Goal: Task Accomplishment & Management: Use online tool/utility

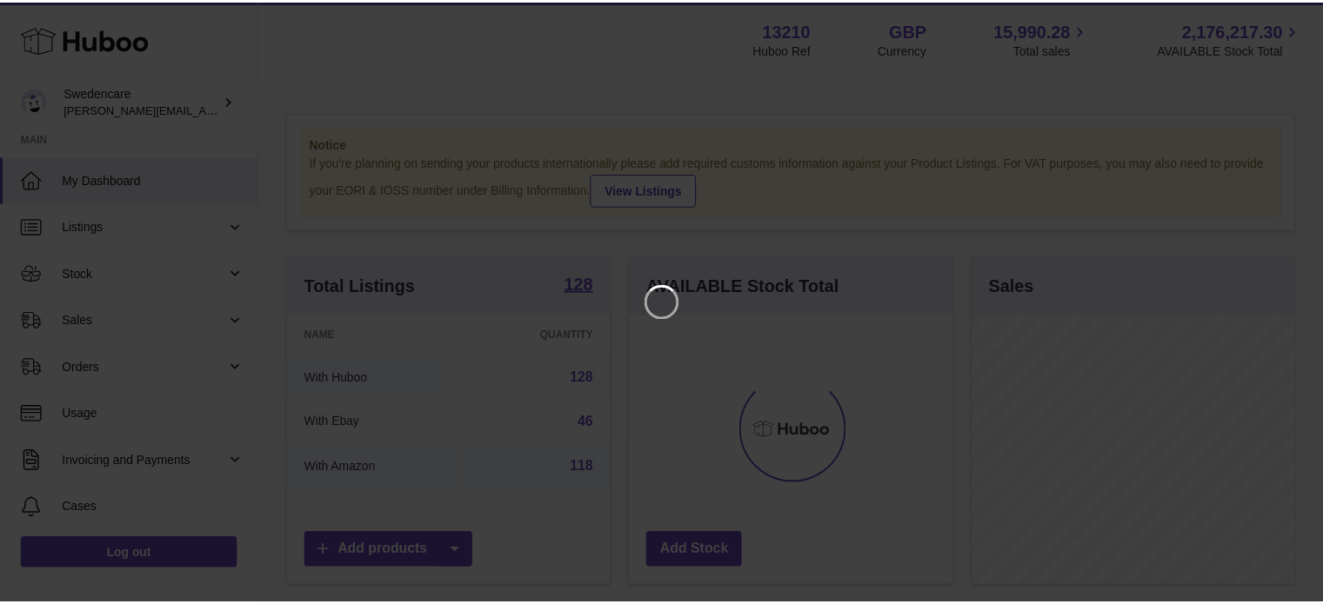
scroll to position [271, 326]
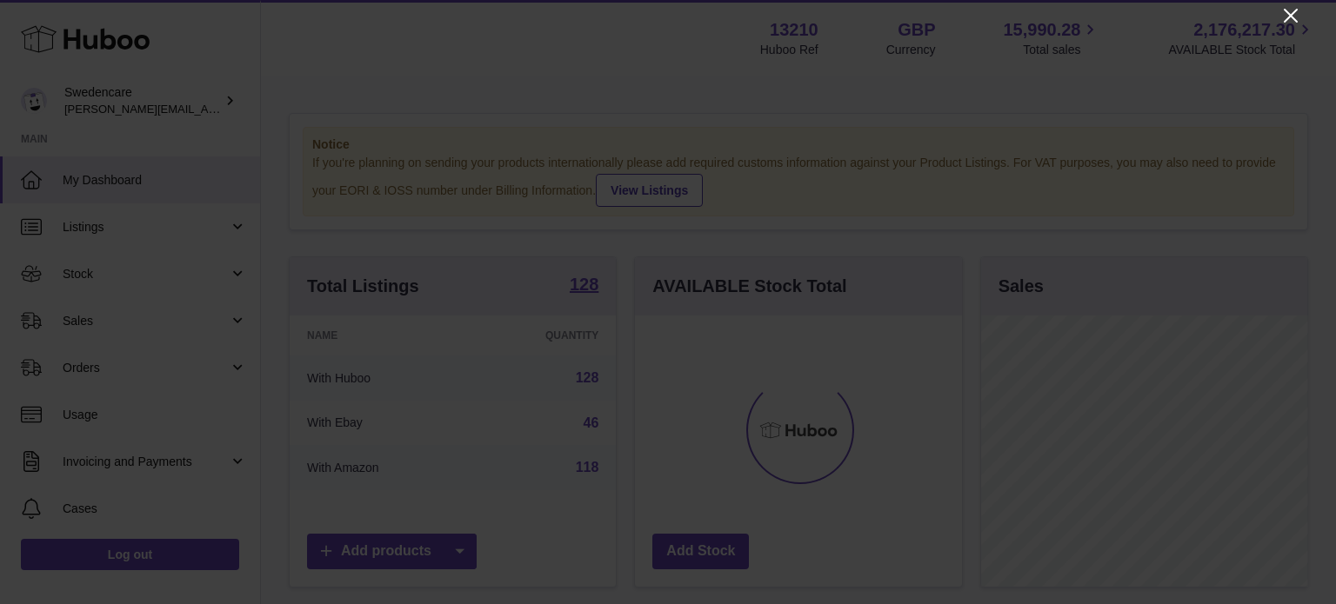
click at [1288, 17] on icon "Close" at bounding box center [1291, 16] width 14 height 14
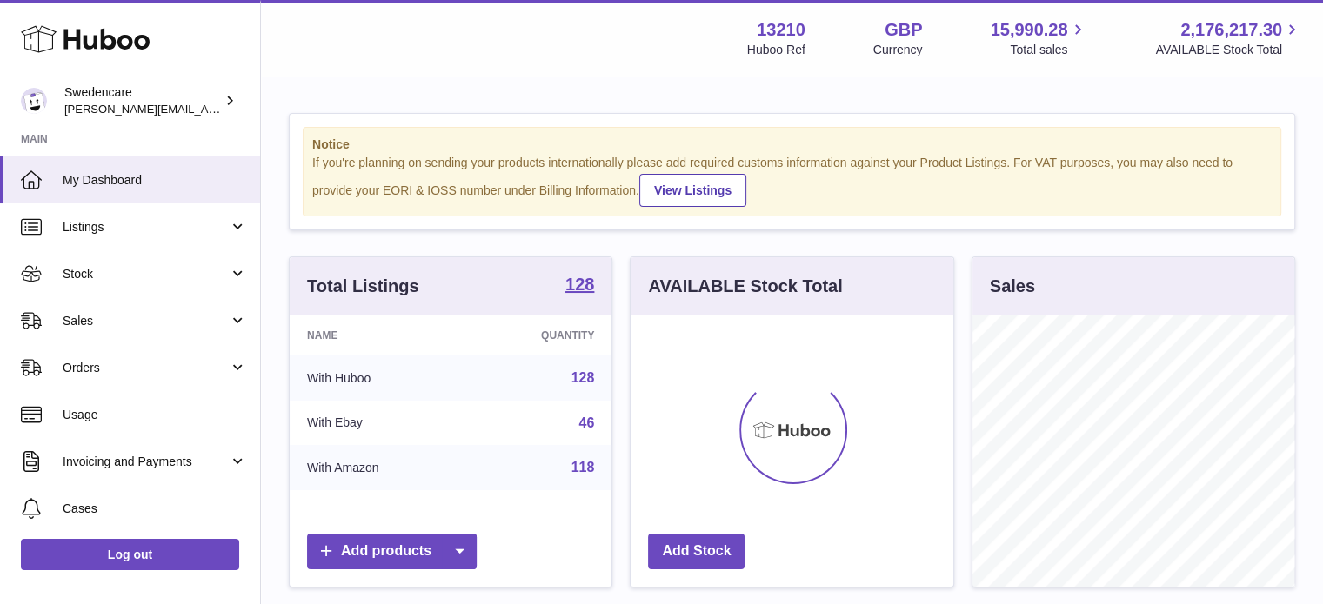
scroll to position [869449, 869398]
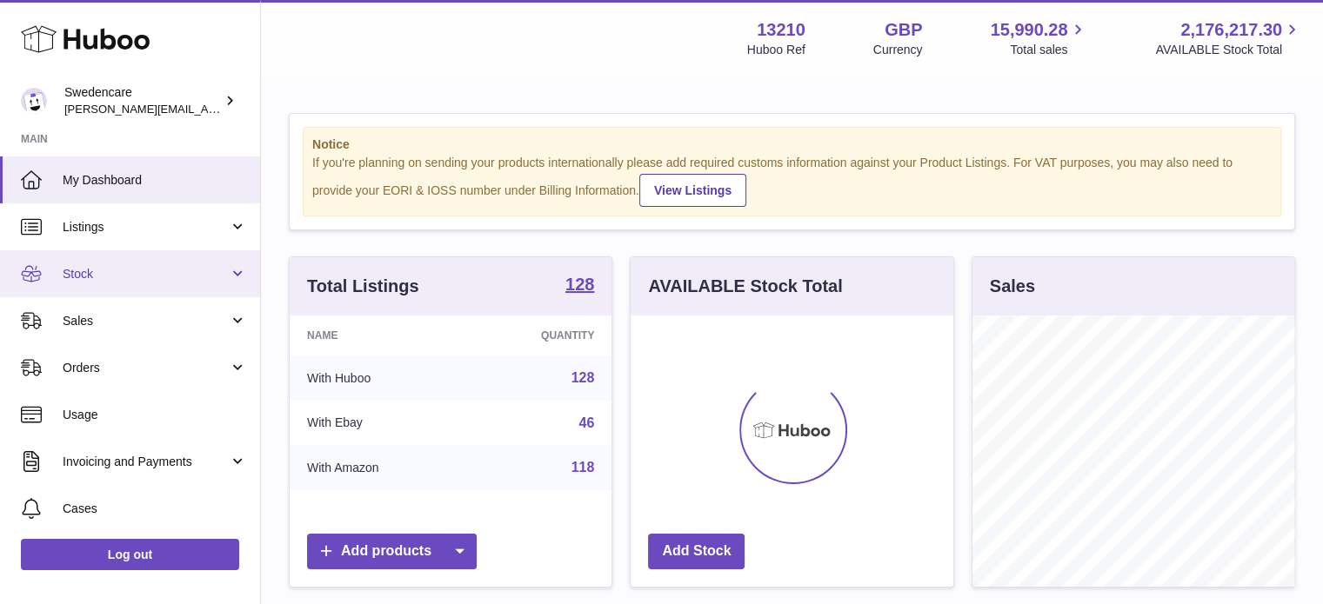
click at [110, 286] on link "Stock" at bounding box center [130, 273] width 260 height 47
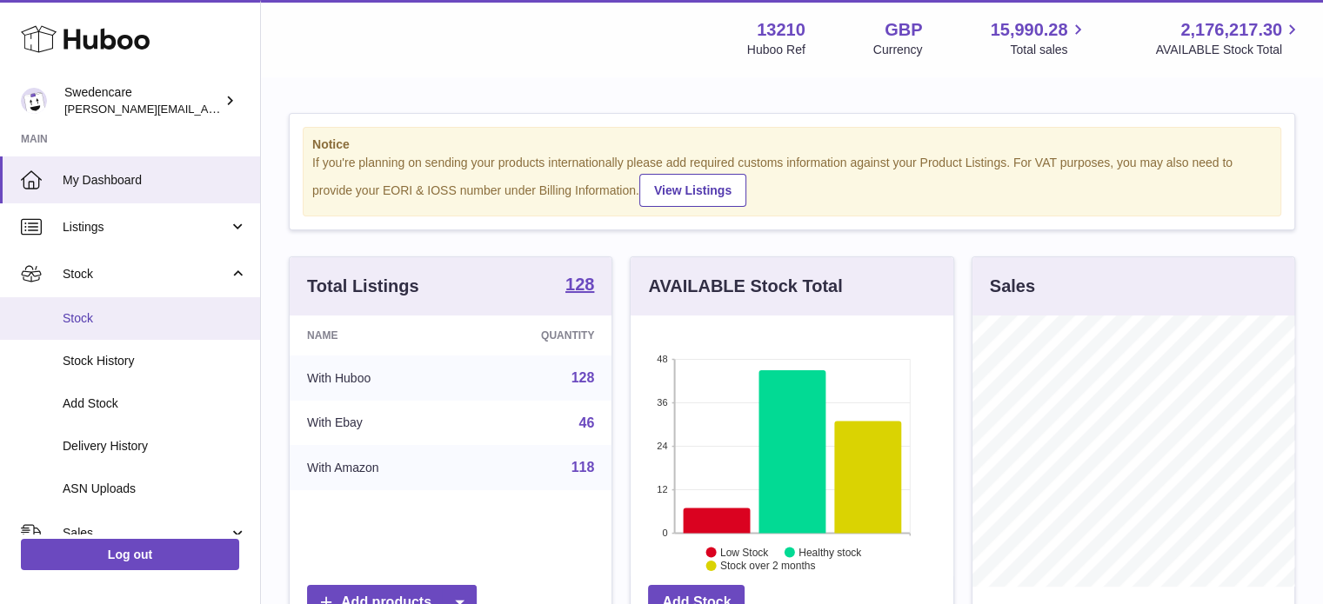
click at [105, 324] on span "Stock" at bounding box center [155, 318] width 184 height 17
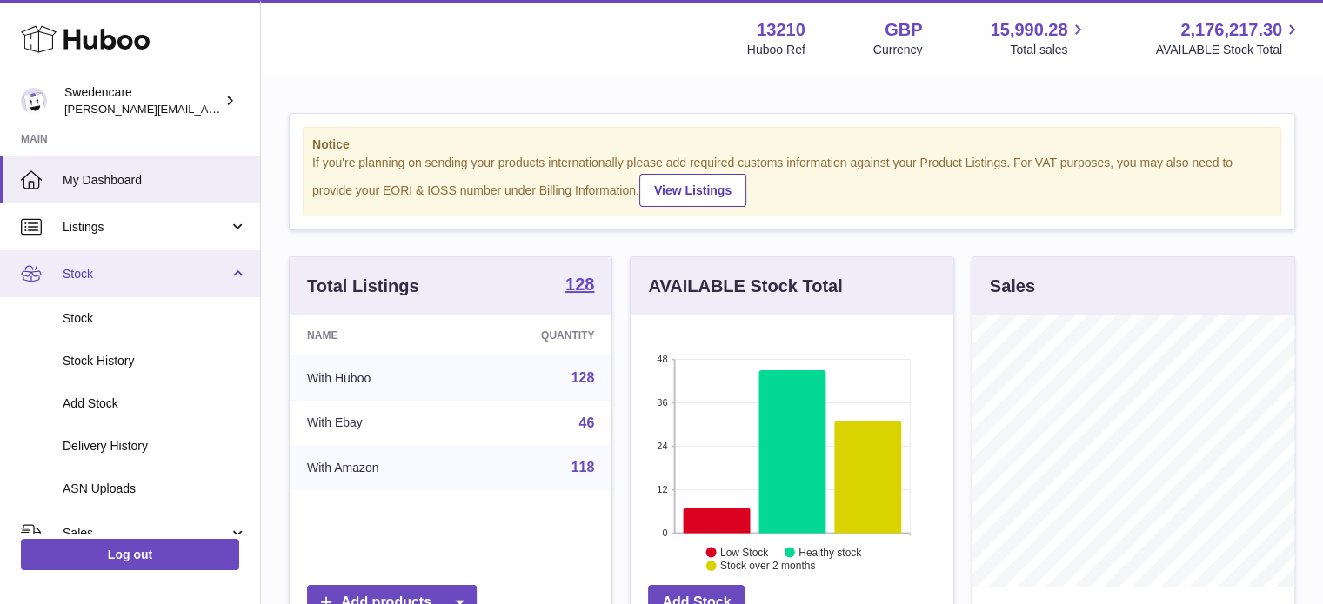
click at [121, 291] on link "Stock" at bounding box center [130, 273] width 260 height 47
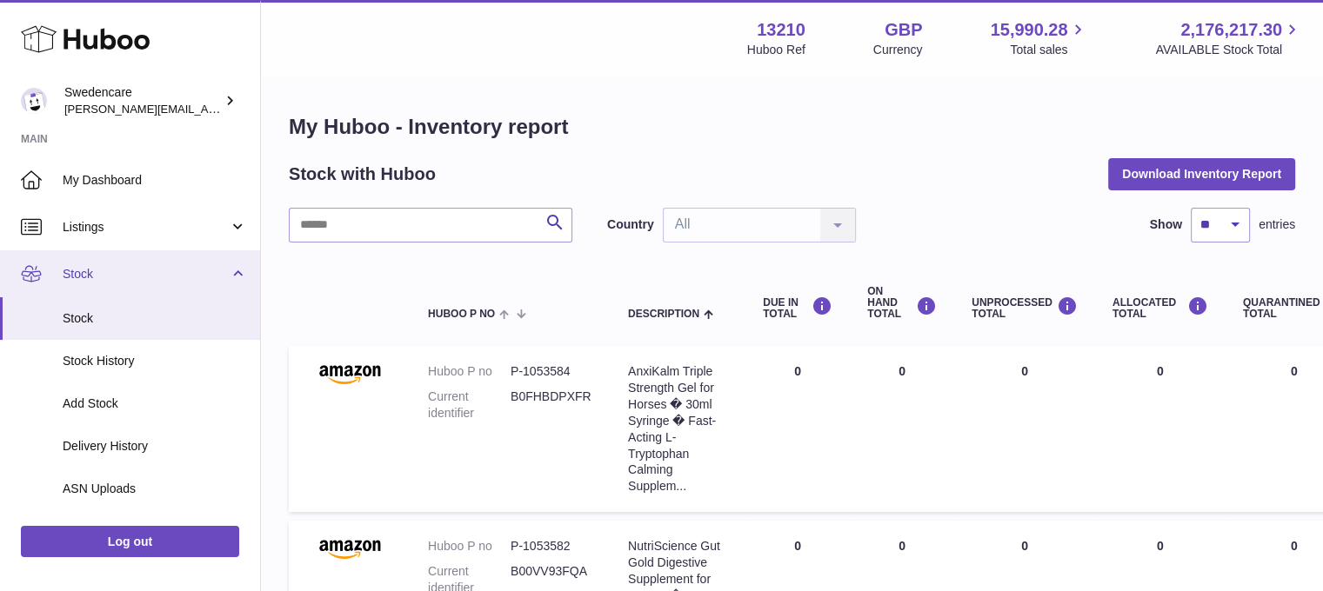
click at [120, 288] on link "Stock" at bounding box center [130, 273] width 260 height 47
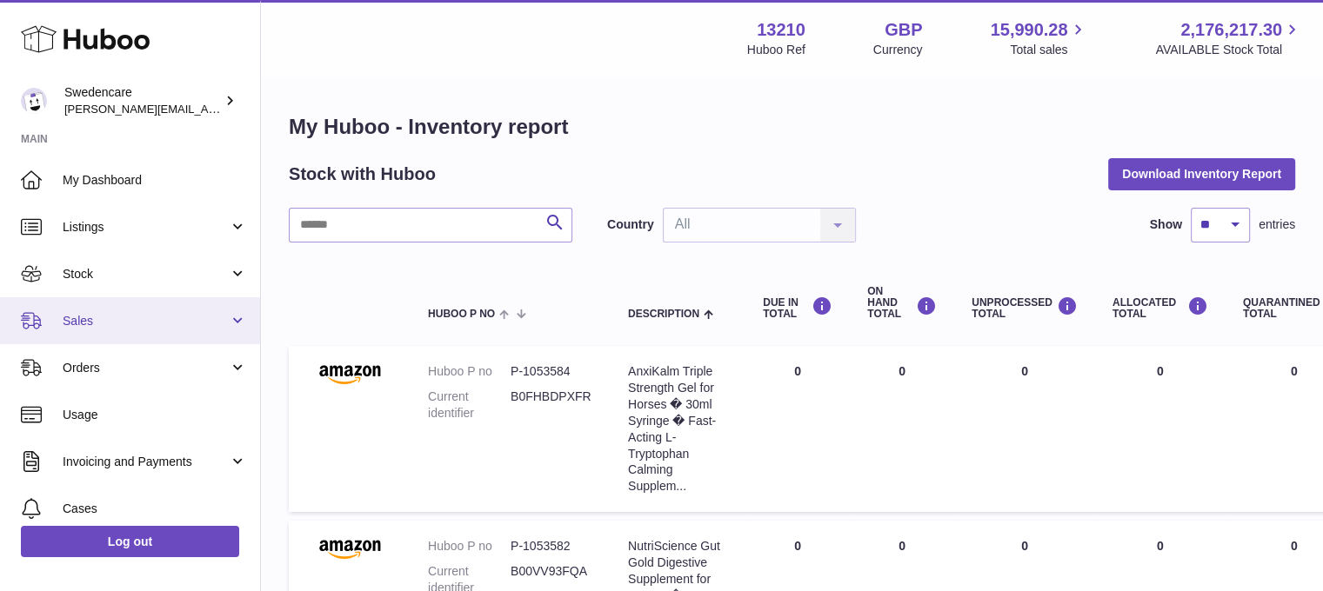
click at [108, 324] on span "Sales" at bounding box center [146, 321] width 166 height 17
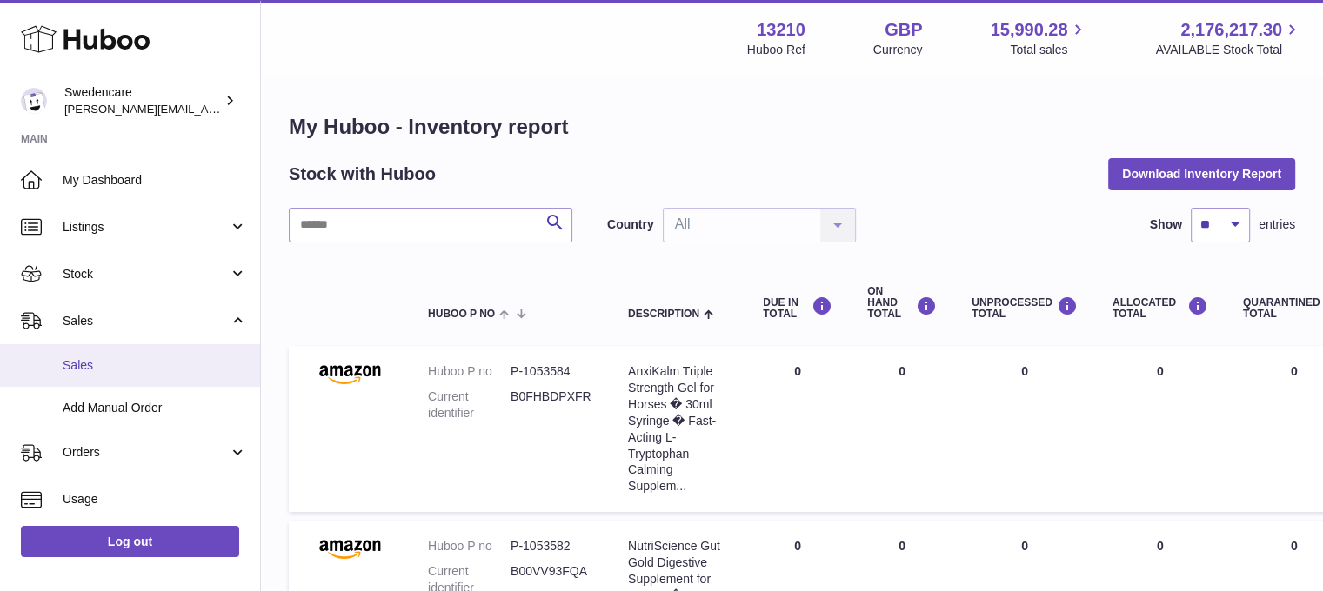
click at [103, 364] on span "Sales" at bounding box center [155, 365] width 184 height 17
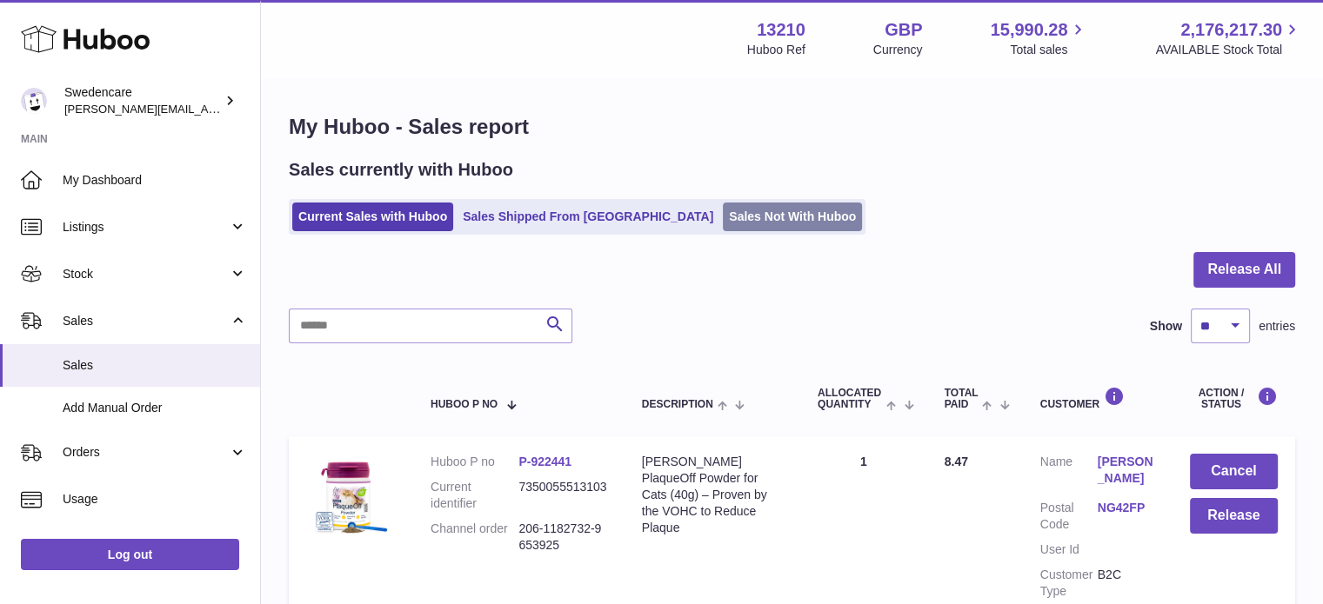
click at [723, 222] on link "Sales Not With Huboo" at bounding box center [792, 217] width 139 height 29
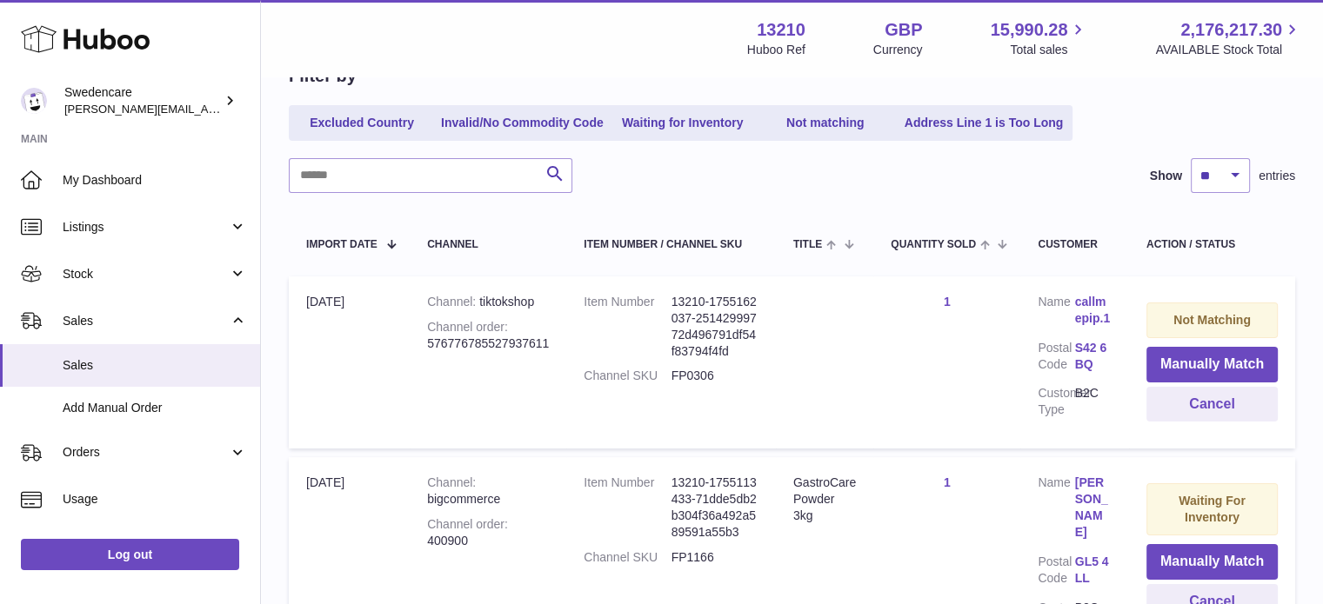
scroll to position [191, 0]
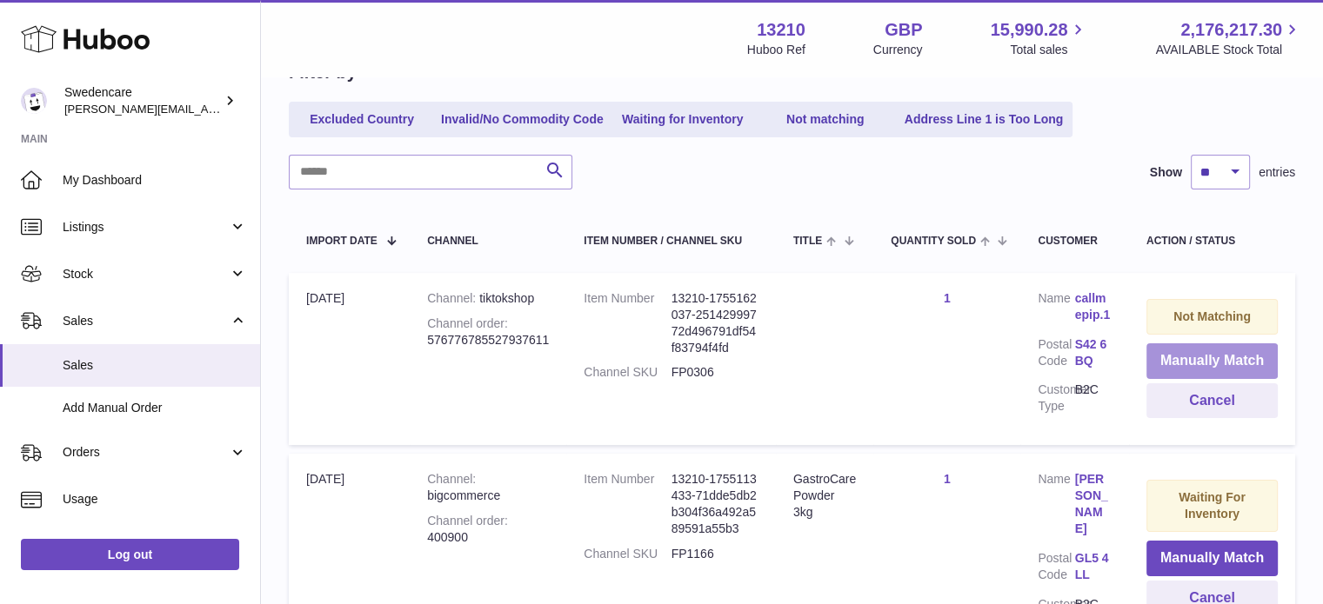
click at [1205, 358] on button "Manually Match" at bounding box center [1211, 362] width 131 height 36
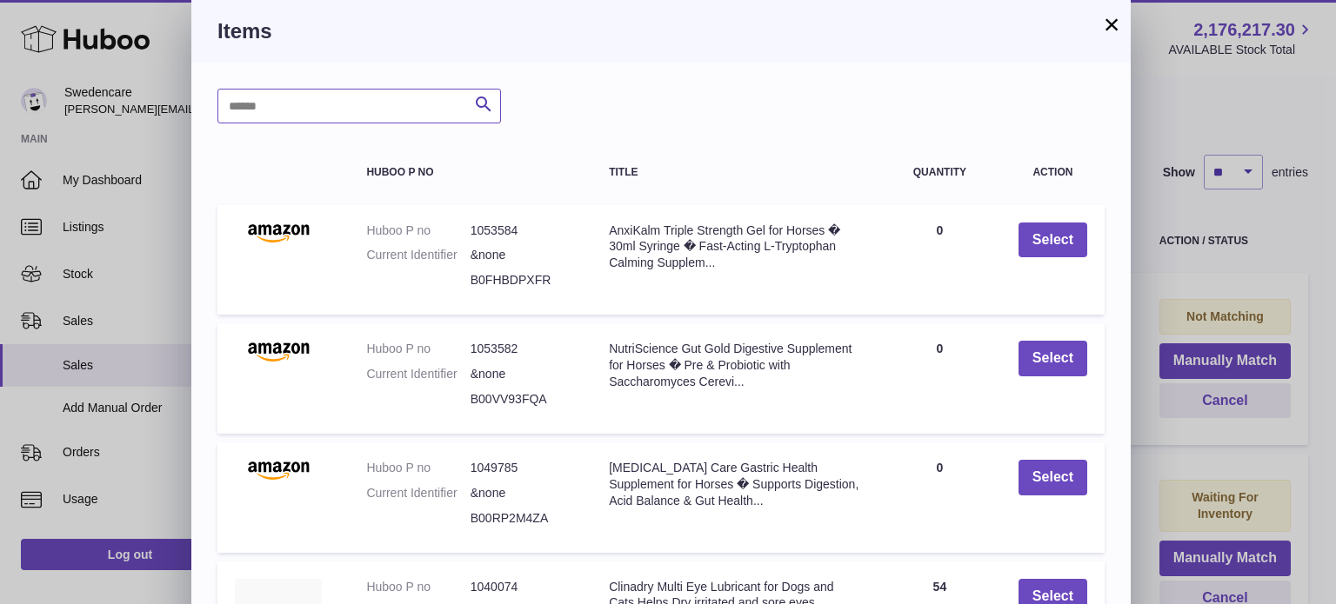
click at [270, 116] on input "text" at bounding box center [359, 106] width 284 height 35
type input "****"
click at [487, 102] on icon "submit" at bounding box center [483, 105] width 21 height 22
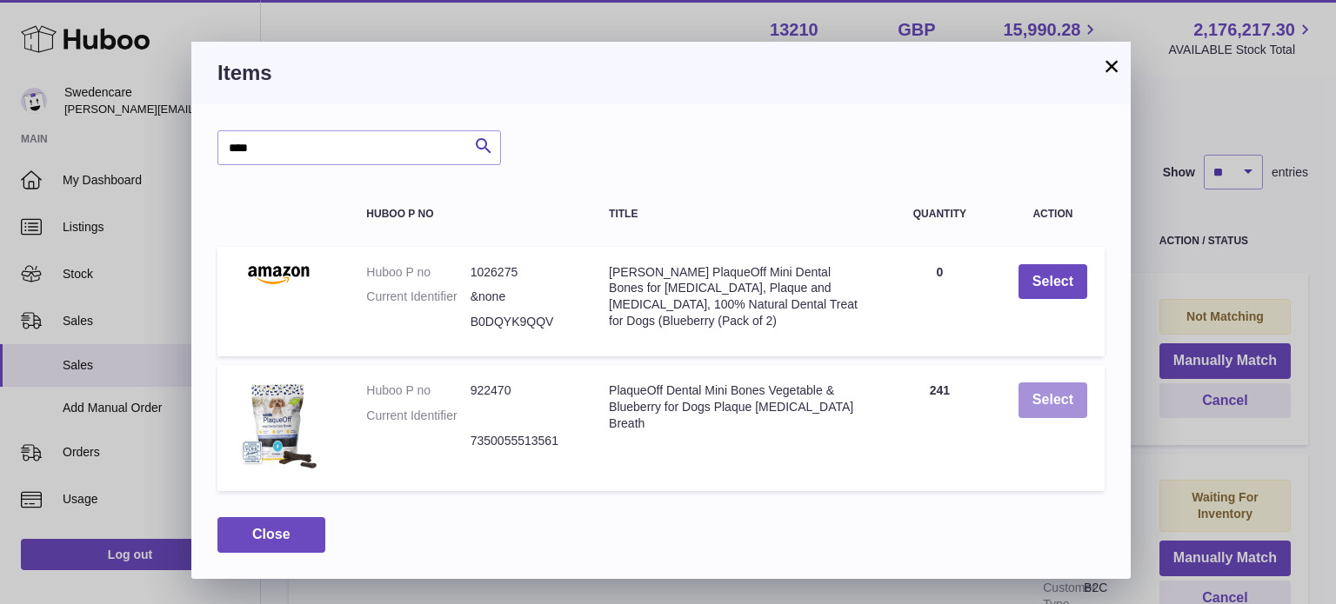
click at [1055, 401] on button "Select" at bounding box center [1052, 401] width 69 height 36
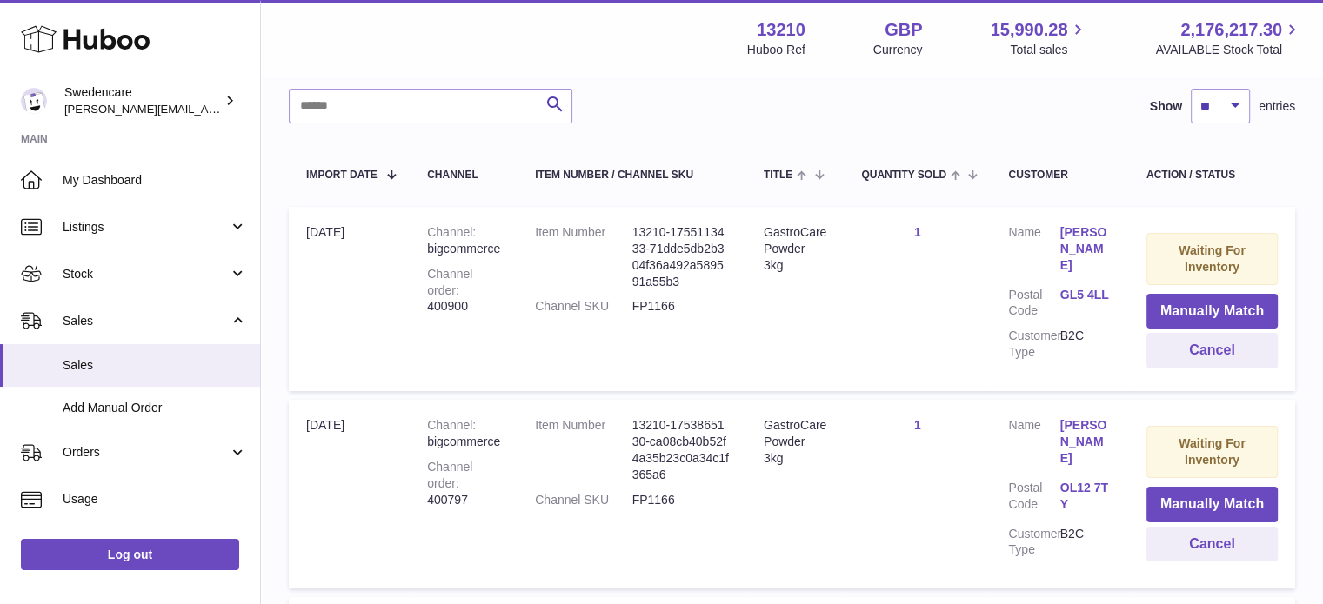
scroll to position [256, 0]
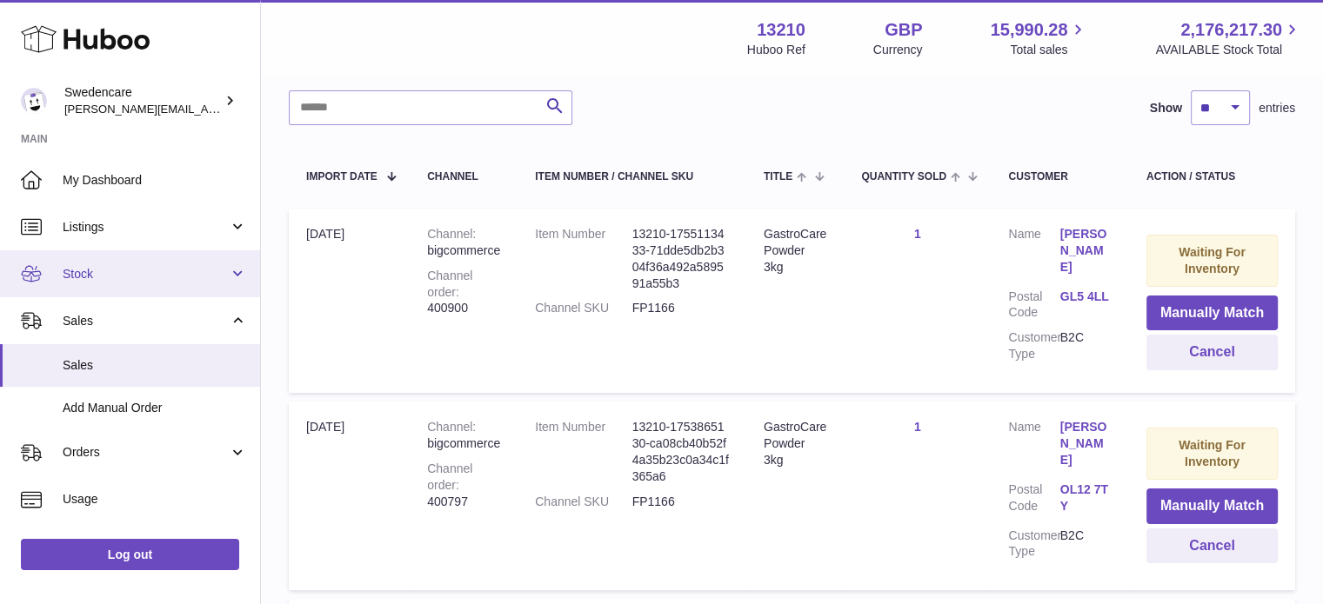
click at [96, 283] on link "Stock" at bounding box center [130, 273] width 260 height 47
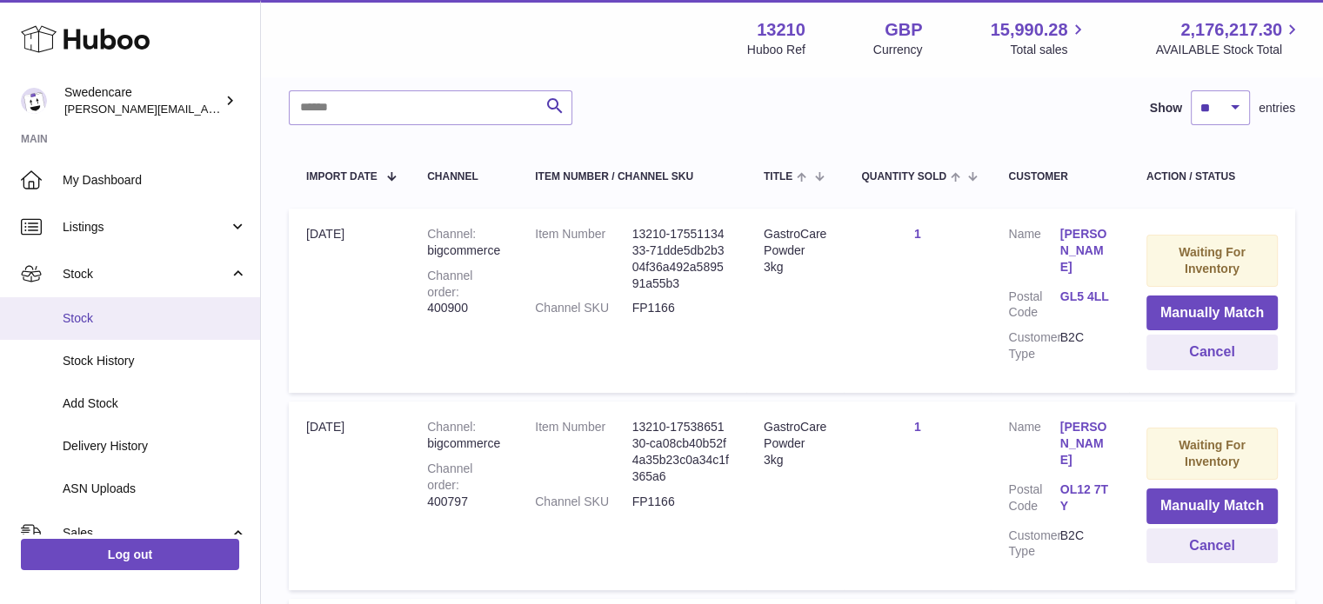
click at [100, 317] on span "Stock" at bounding box center [155, 318] width 184 height 17
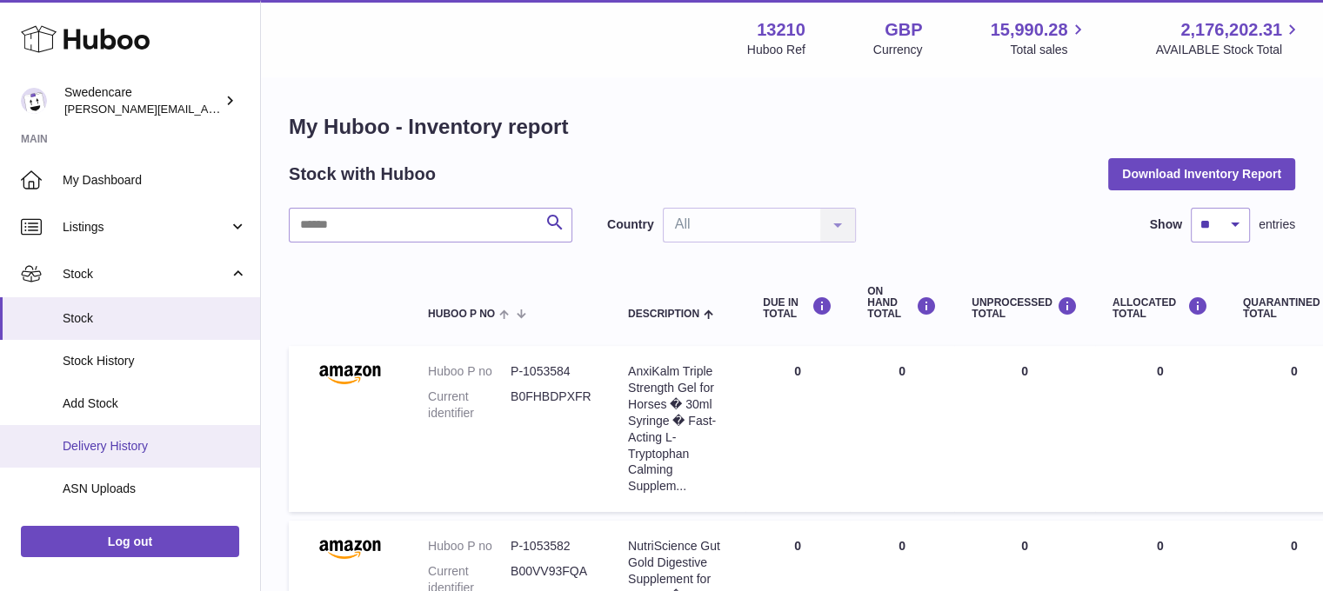
click at [106, 456] on link "Delivery History" at bounding box center [130, 446] width 260 height 43
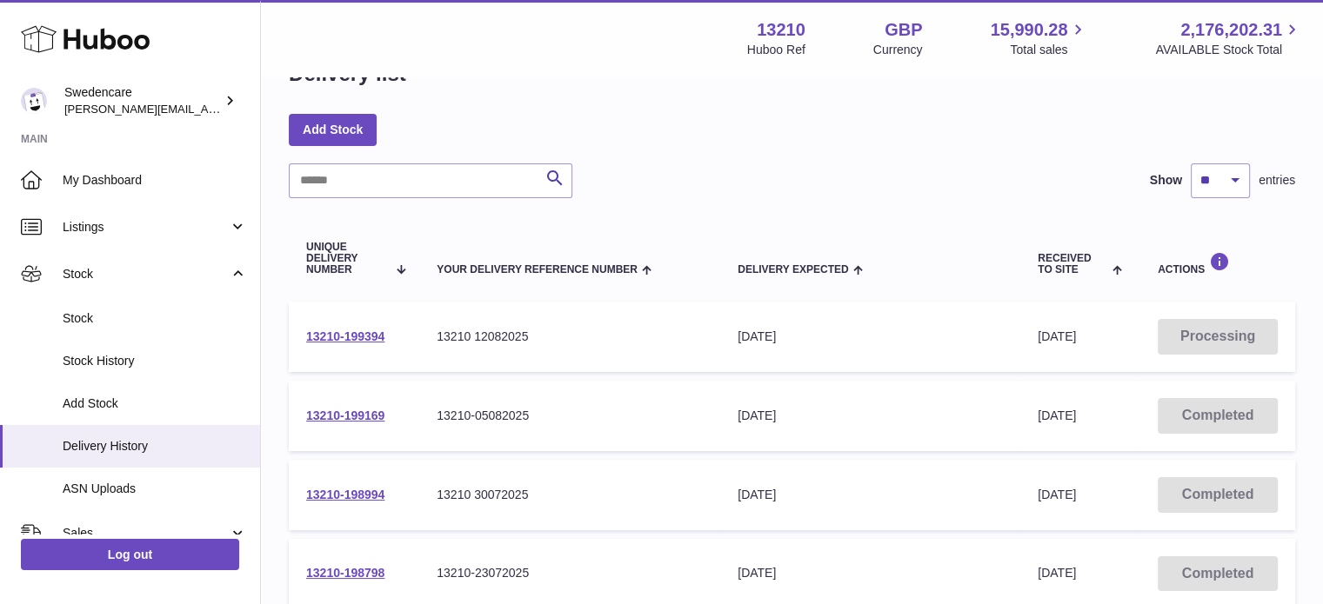
scroll to position [56, 0]
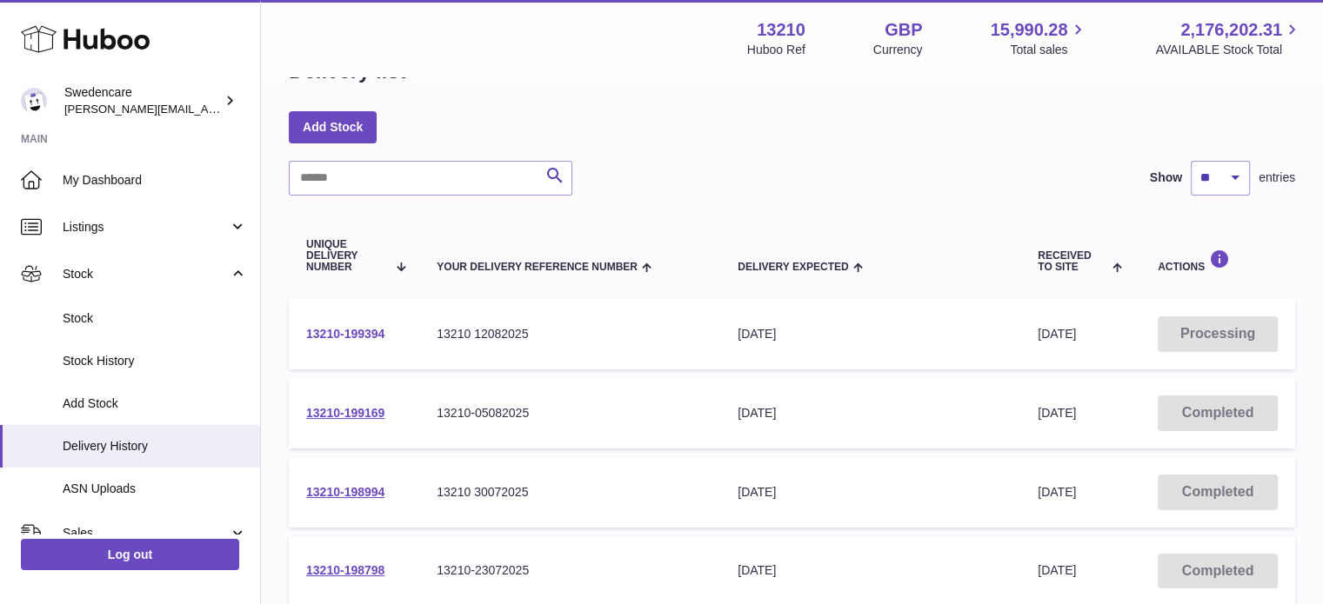
click at [359, 333] on link "13210-199394" at bounding box center [345, 334] width 78 height 14
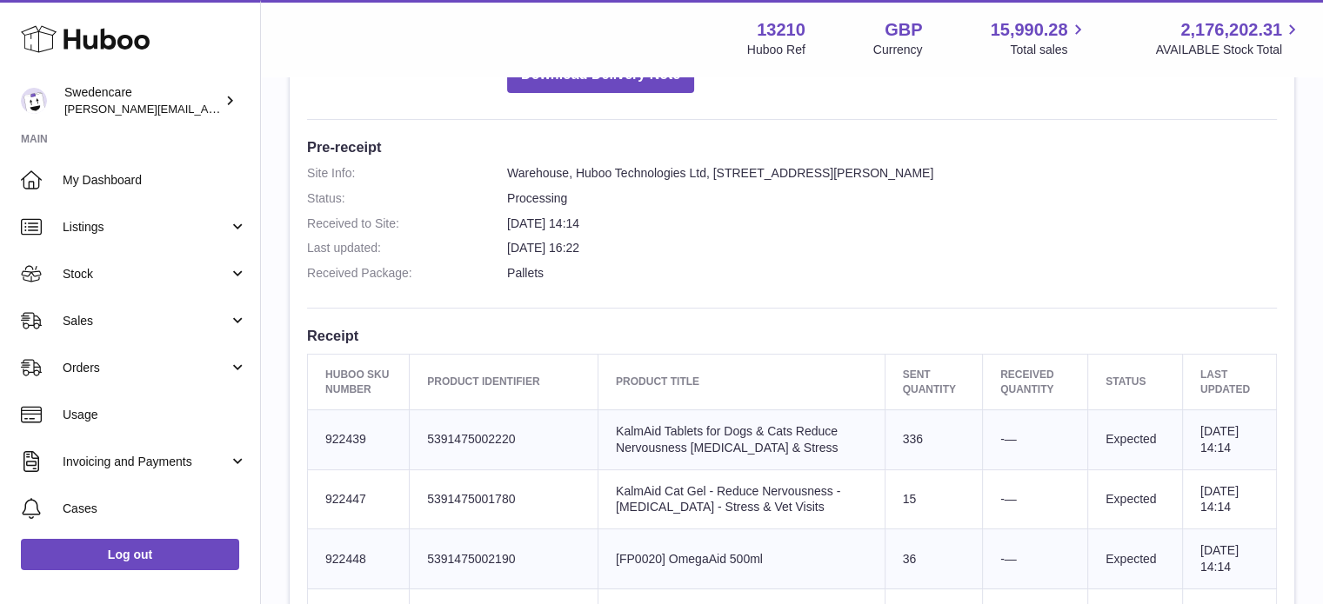
scroll to position [41, 0]
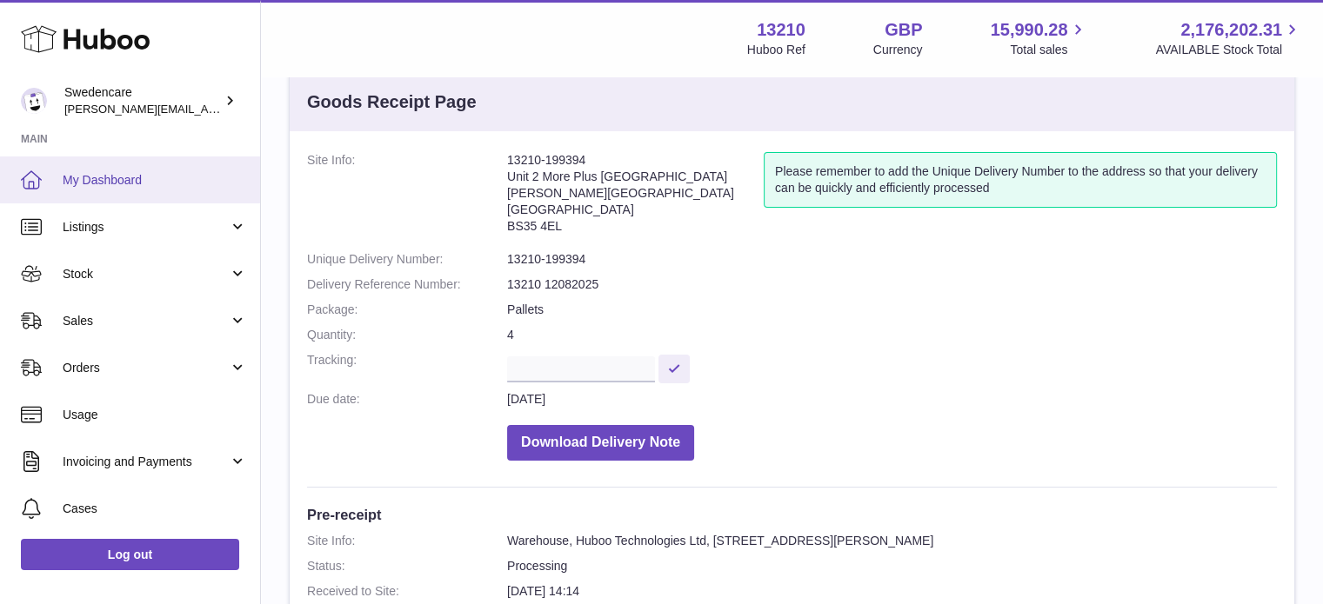
click at [133, 168] on link "My Dashboard" at bounding box center [130, 180] width 260 height 47
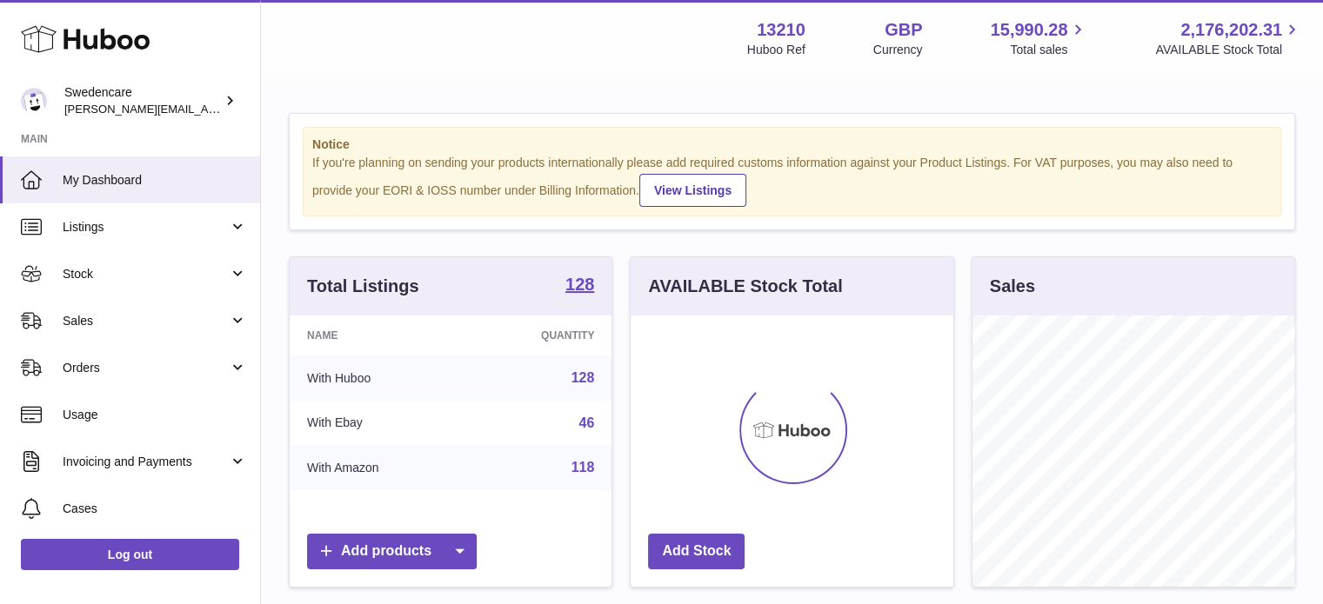
scroll to position [271, 323]
